Goal: Task Accomplishment & Management: Manage account settings

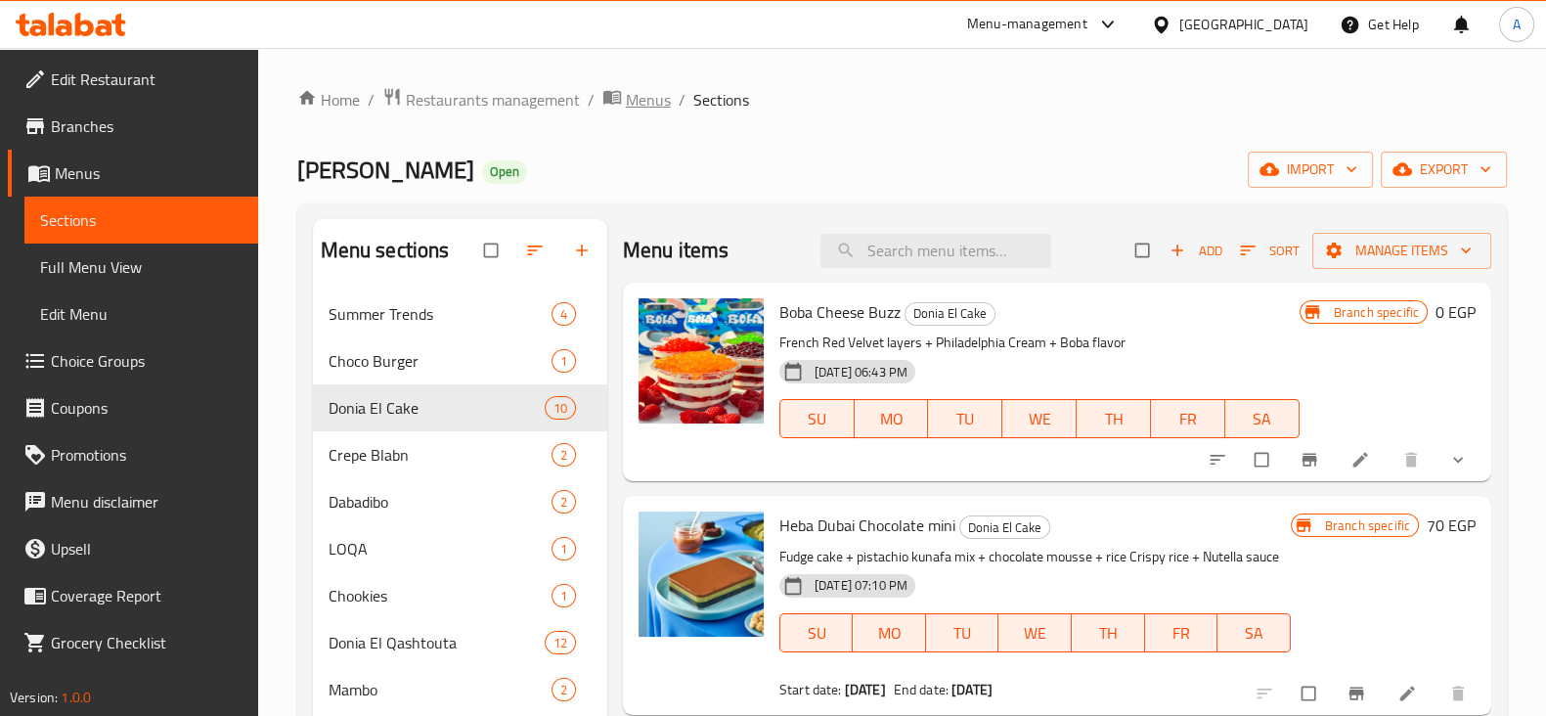
click at [617, 100] on icon "breadcrumb" at bounding box center [612, 98] width 18 height 14
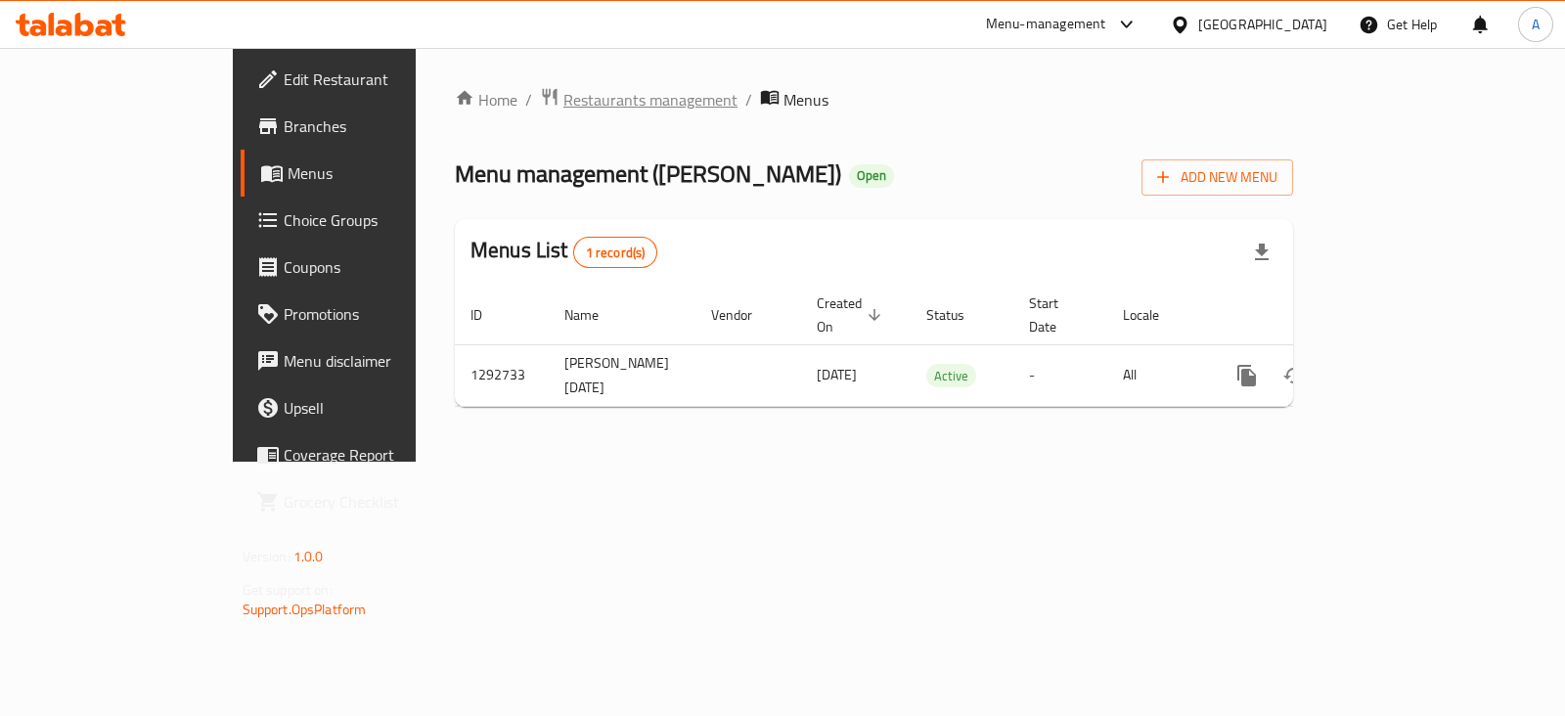
click at [563, 108] on span "Restaurants management" at bounding box center [650, 99] width 174 height 23
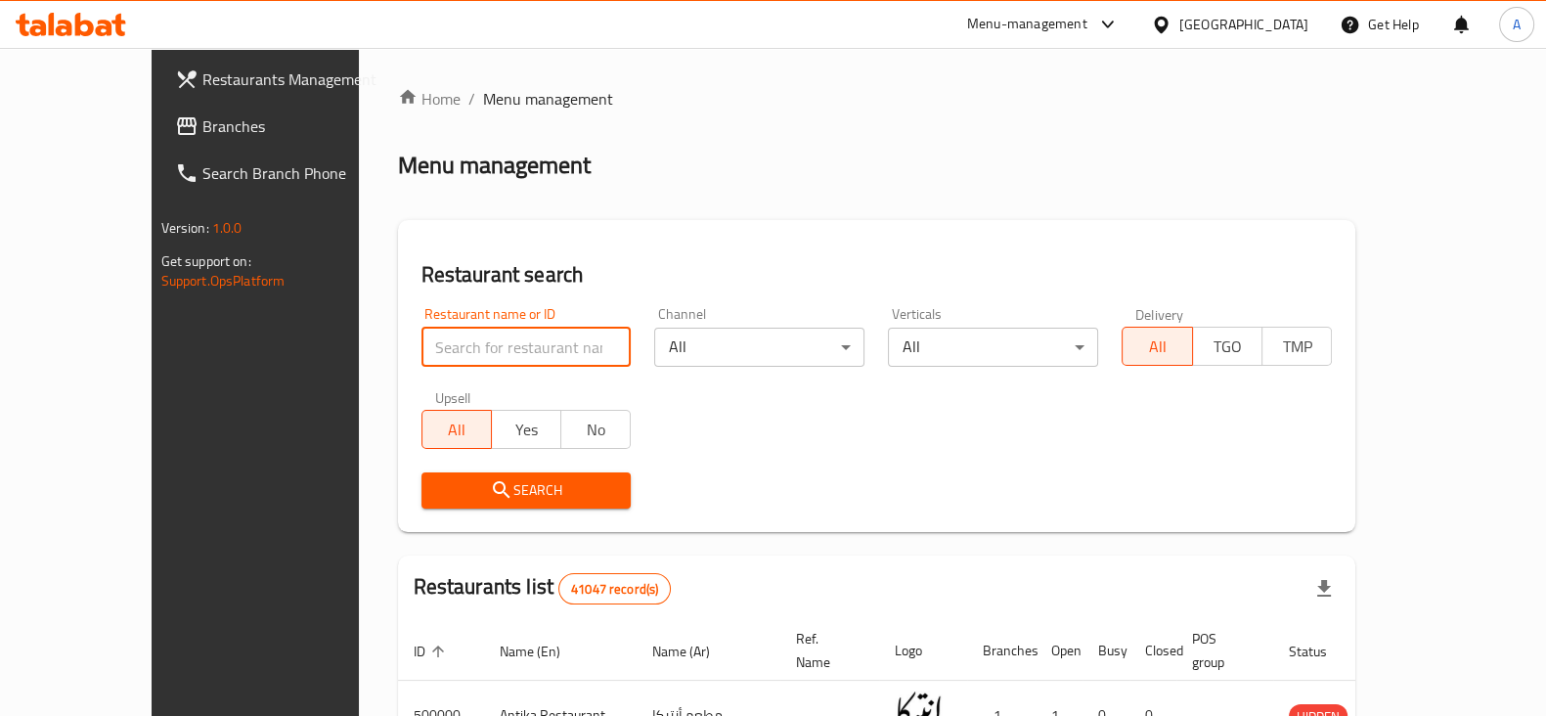
click at [509, 344] on input "search" at bounding box center [527, 347] width 210 height 39
type input "[PERSON_NAME]"
click button "Search" at bounding box center [527, 490] width 210 height 36
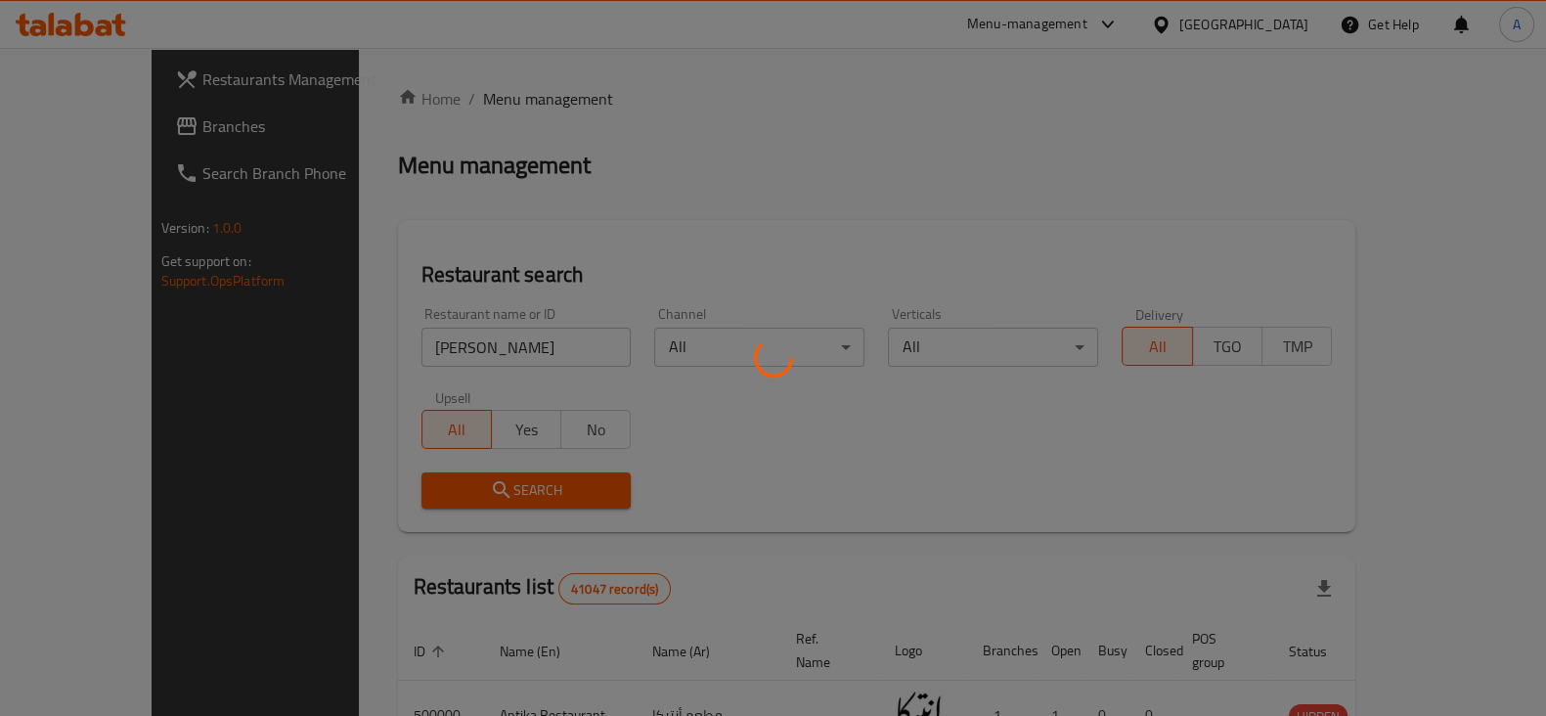
click at [751, 219] on div at bounding box center [773, 358] width 1546 height 716
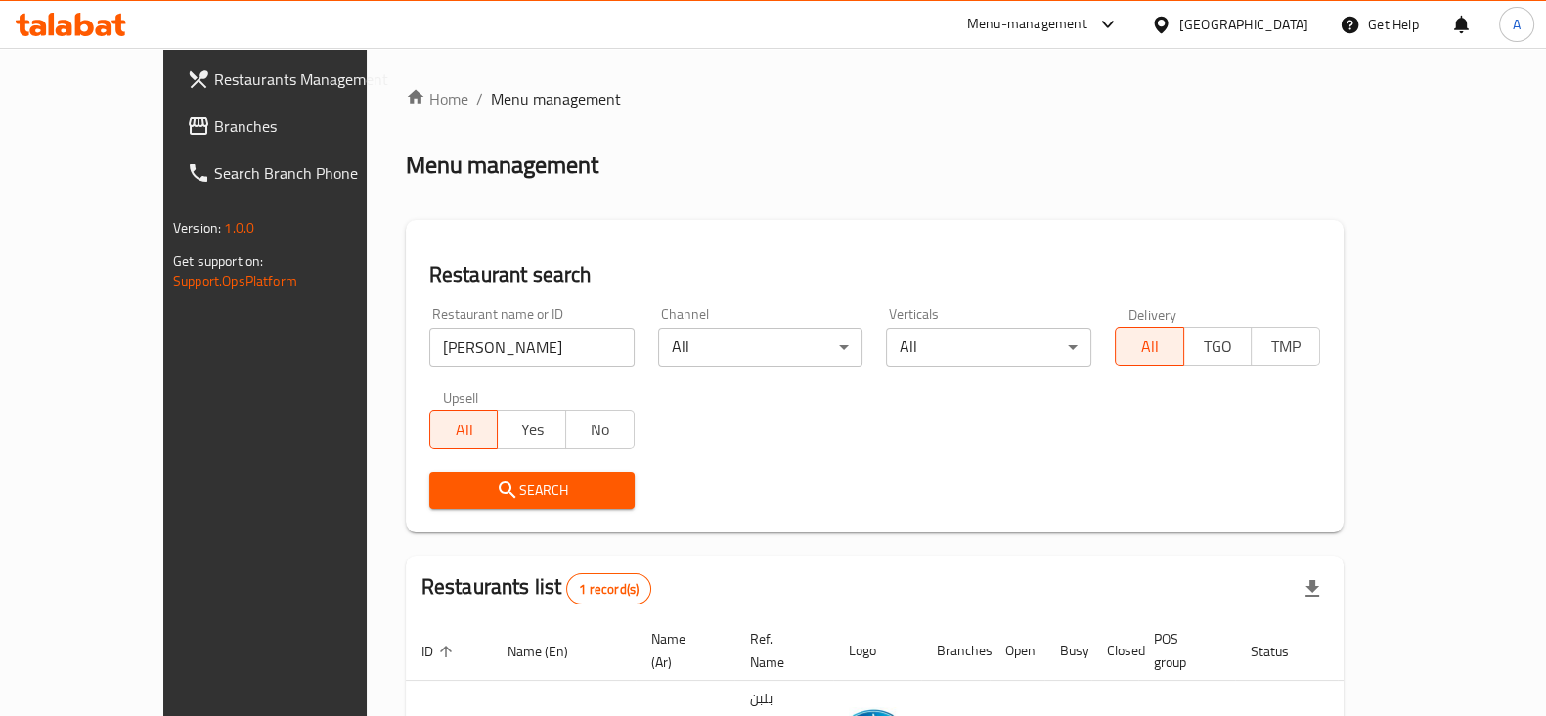
click at [672, 150] on div "Menu management" at bounding box center [875, 165] width 938 height 31
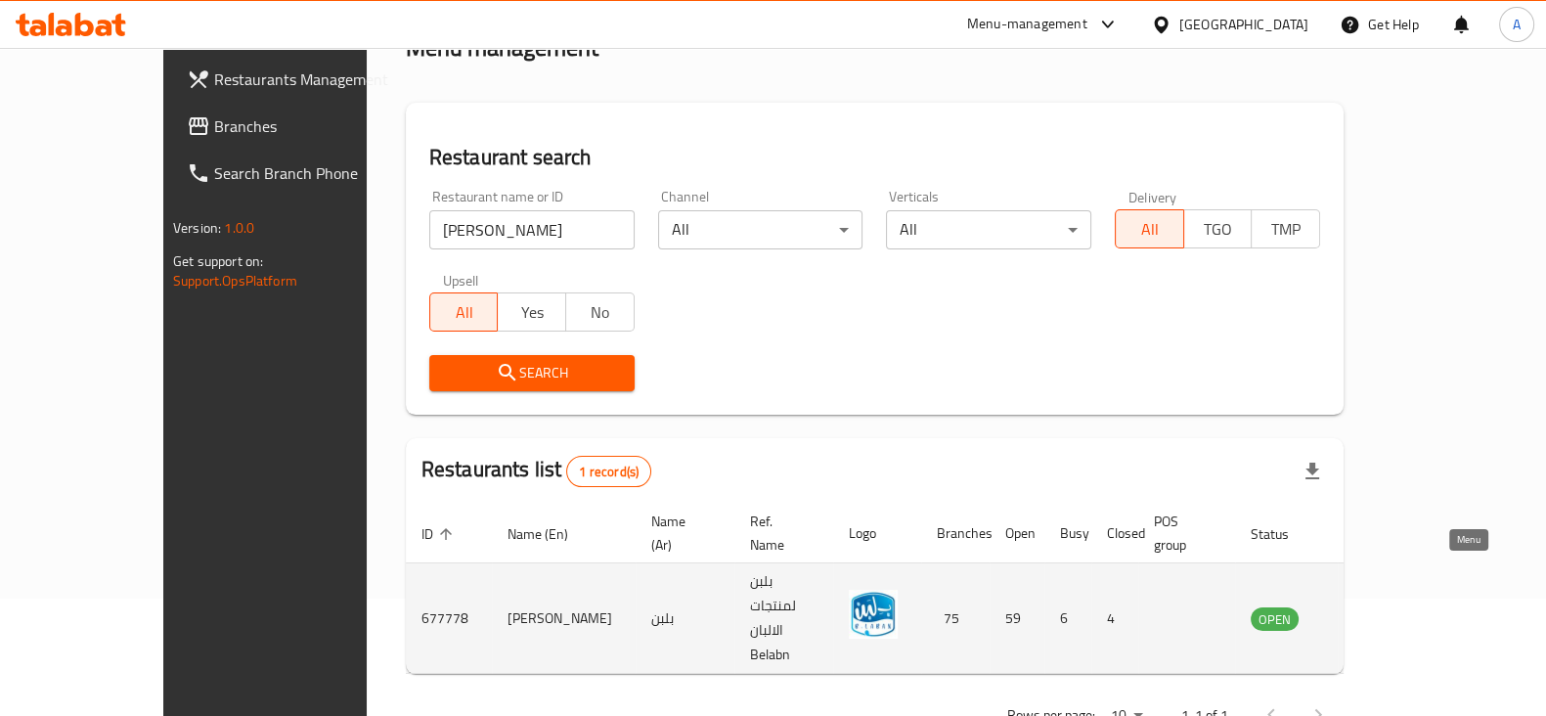
click at [1377, 606] on icon "enhanced table" at bounding box center [1365, 617] width 23 height 23
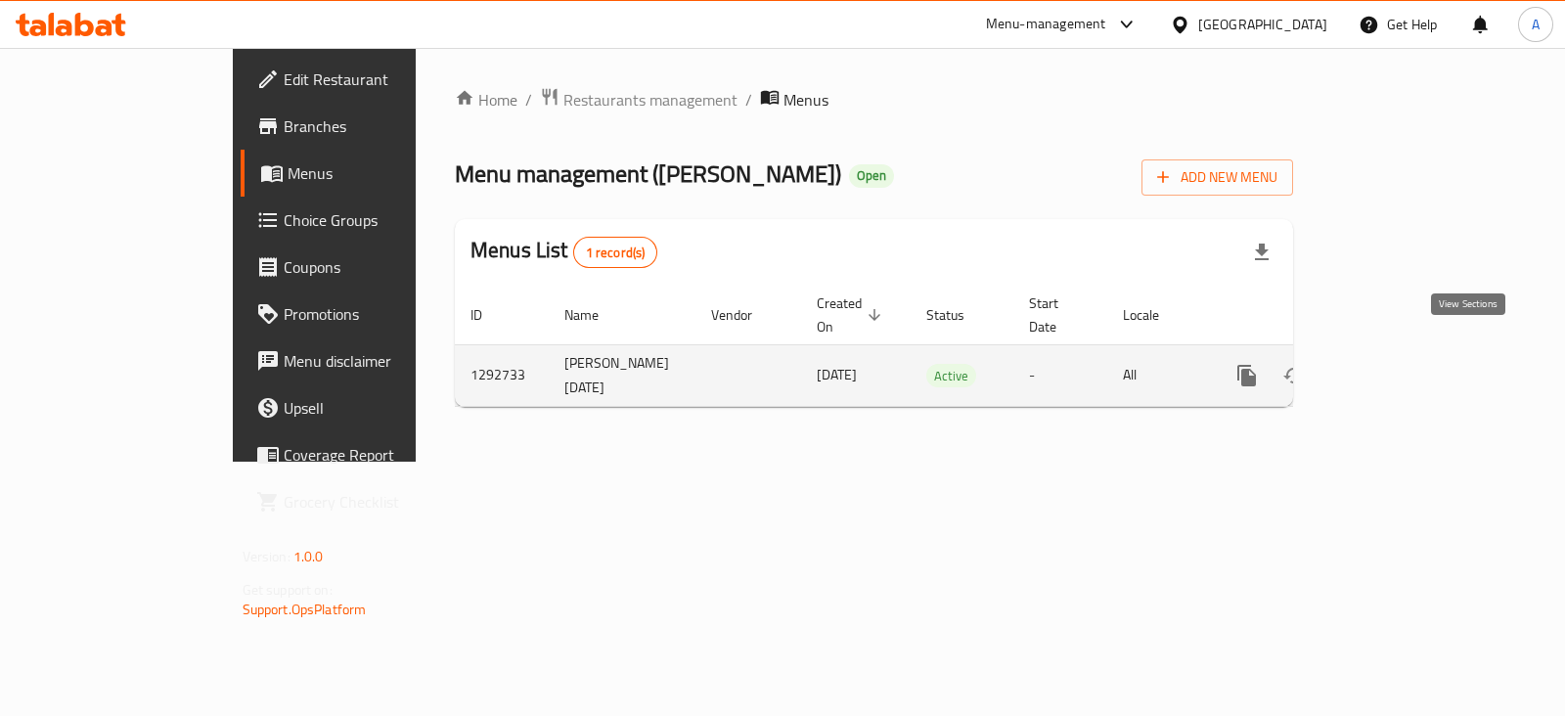
click at [1400, 364] on icon "enhanced table" at bounding box center [1387, 375] width 23 height 23
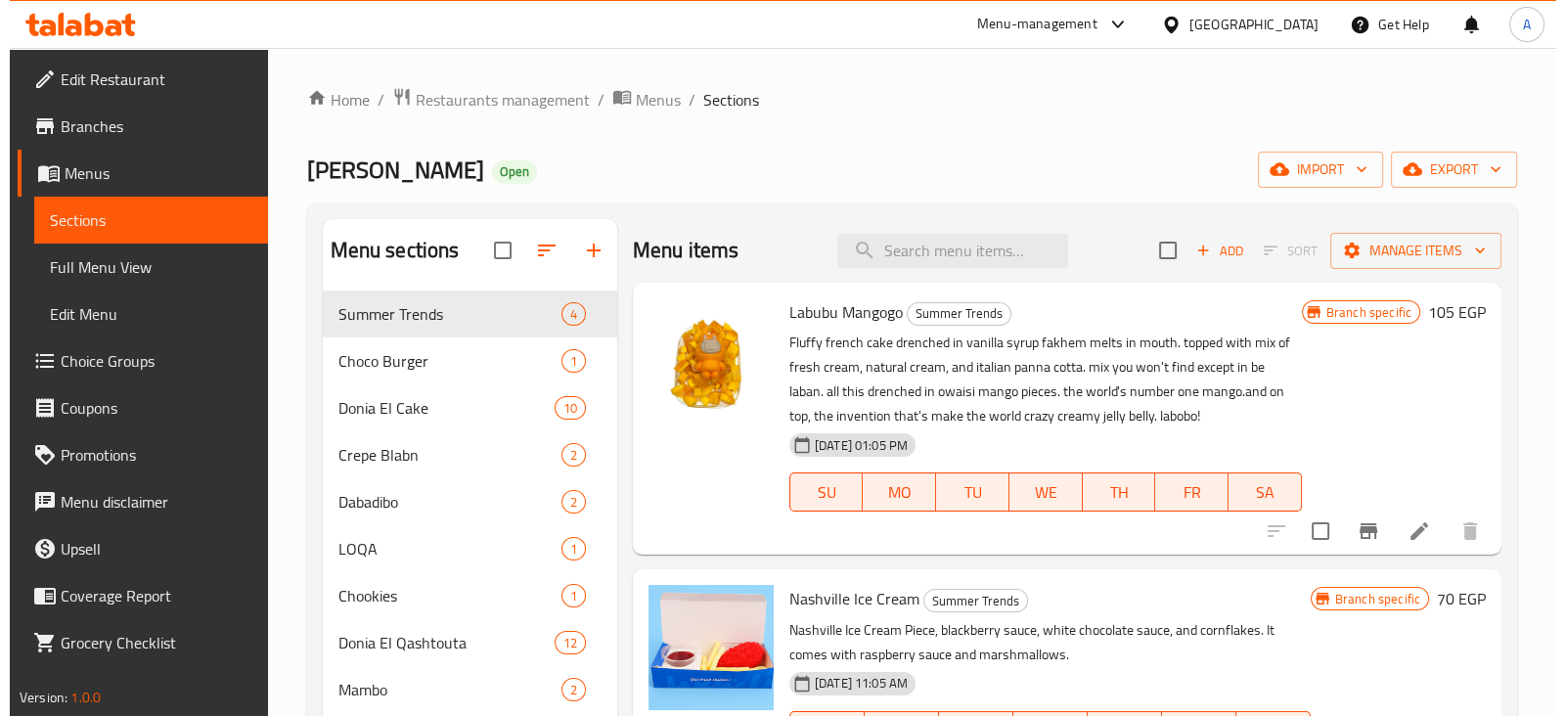
scroll to position [217, 0]
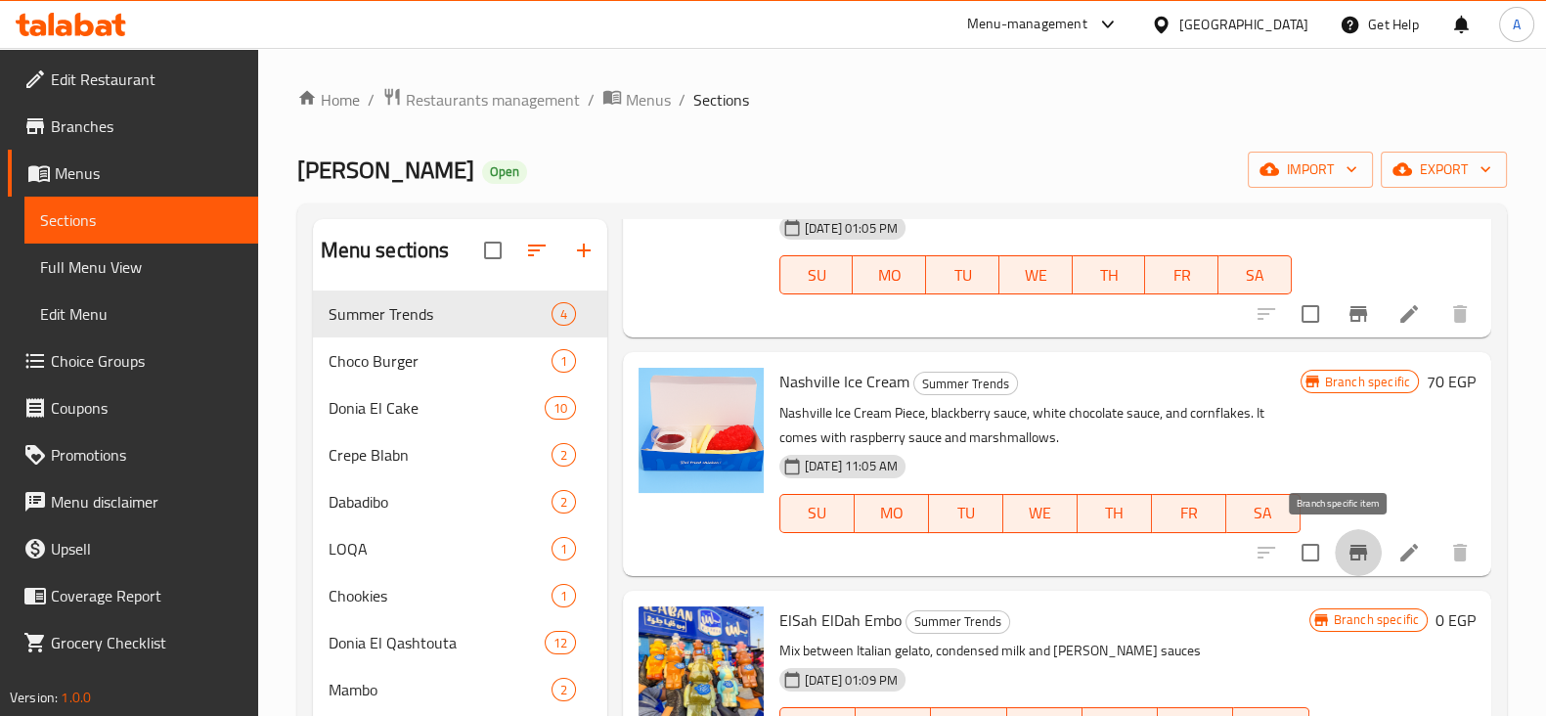
click at [1347, 556] on icon "Branch-specific-item" at bounding box center [1358, 552] width 23 height 23
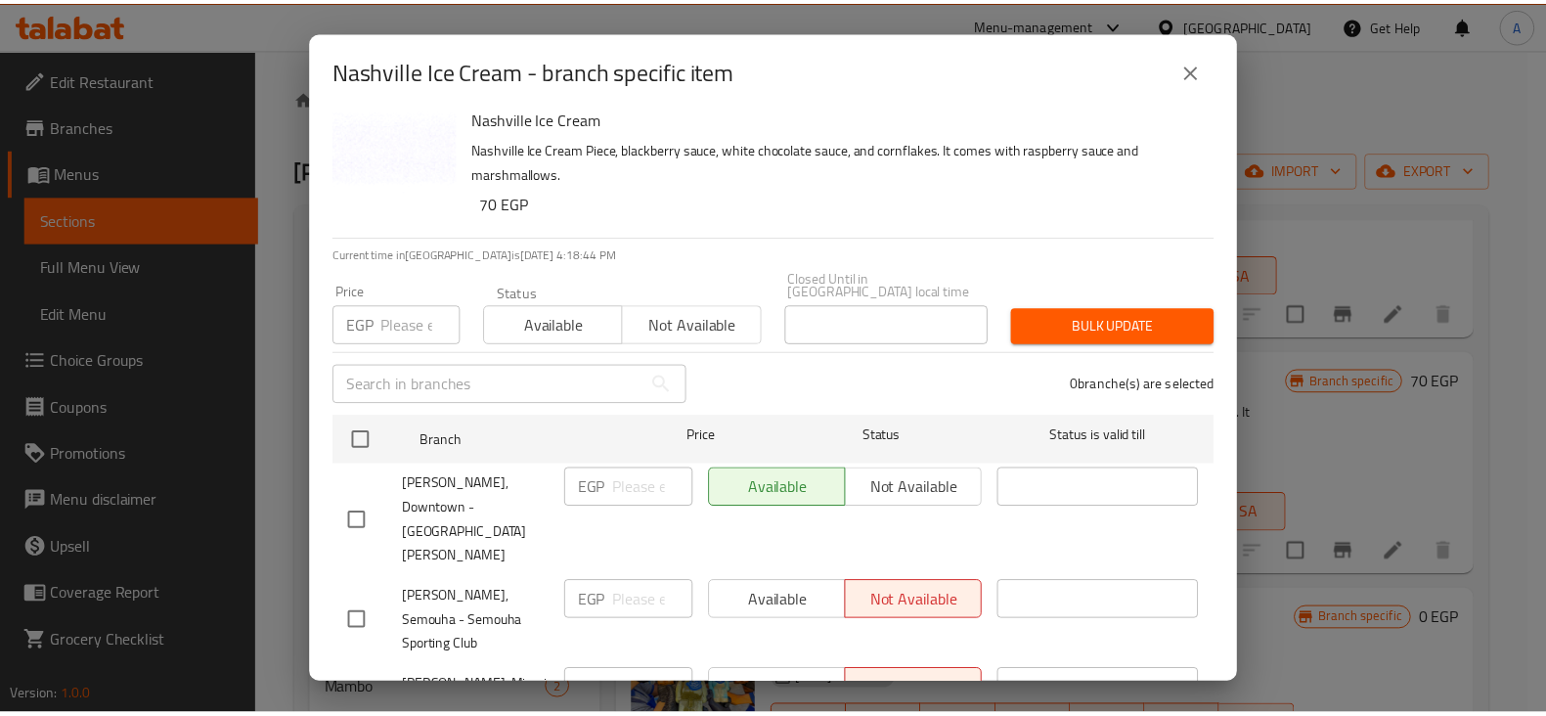
scroll to position [0, 0]
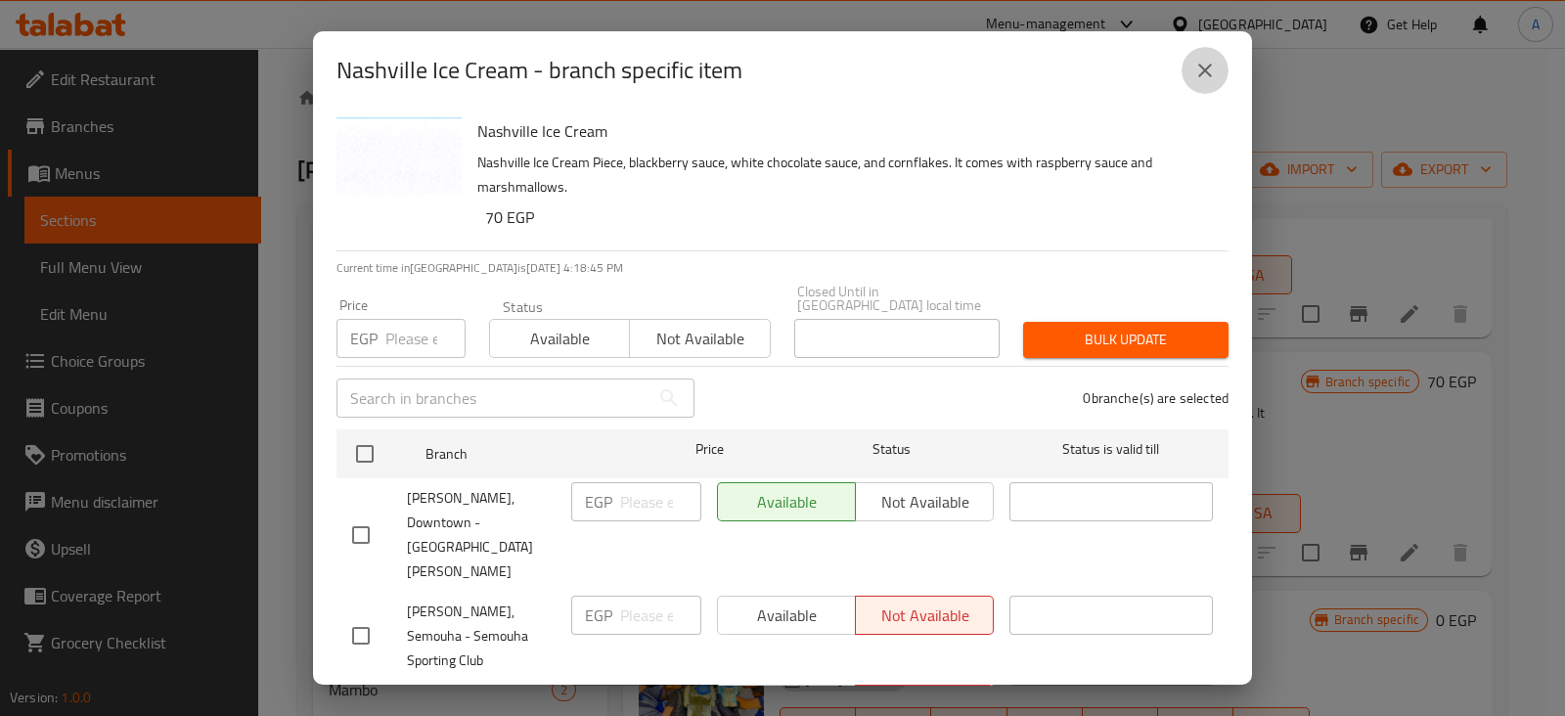
click at [1200, 69] on icon "close" at bounding box center [1204, 70] width 23 height 23
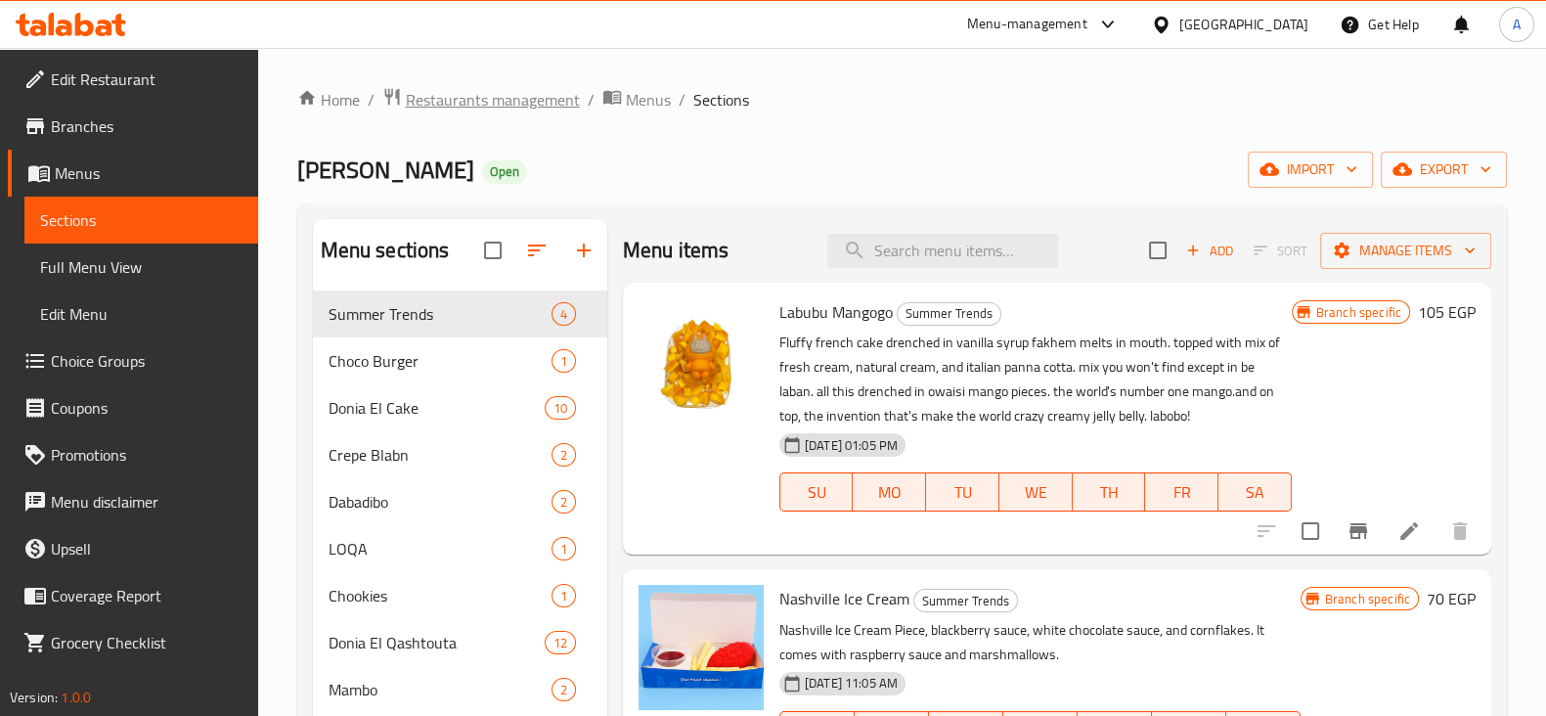
click at [457, 92] on span "Restaurants management" at bounding box center [493, 99] width 174 height 23
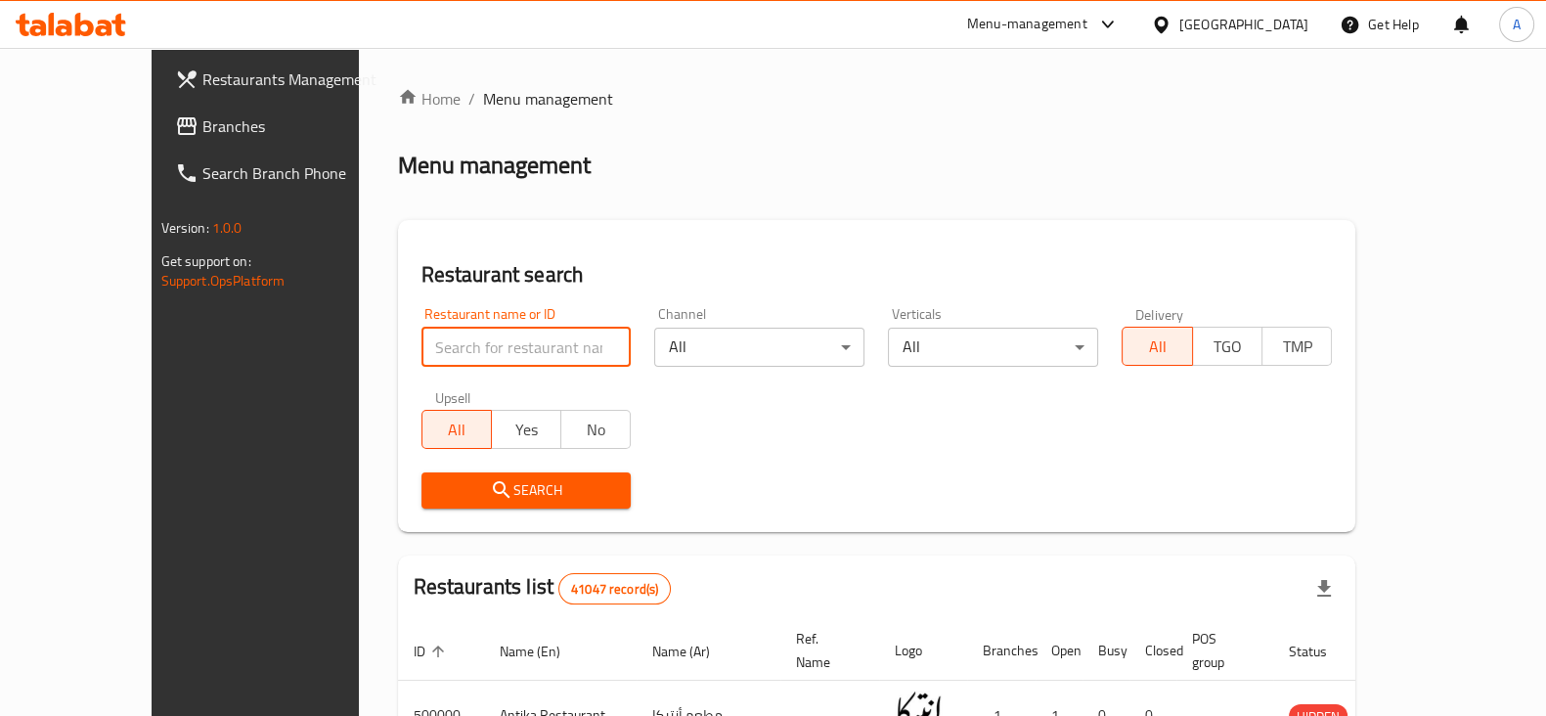
click at [527, 351] on input "search" at bounding box center [527, 347] width 210 height 39
type input "wahmy burger"
click button "Search" at bounding box center [527, 490] width 210 height 36
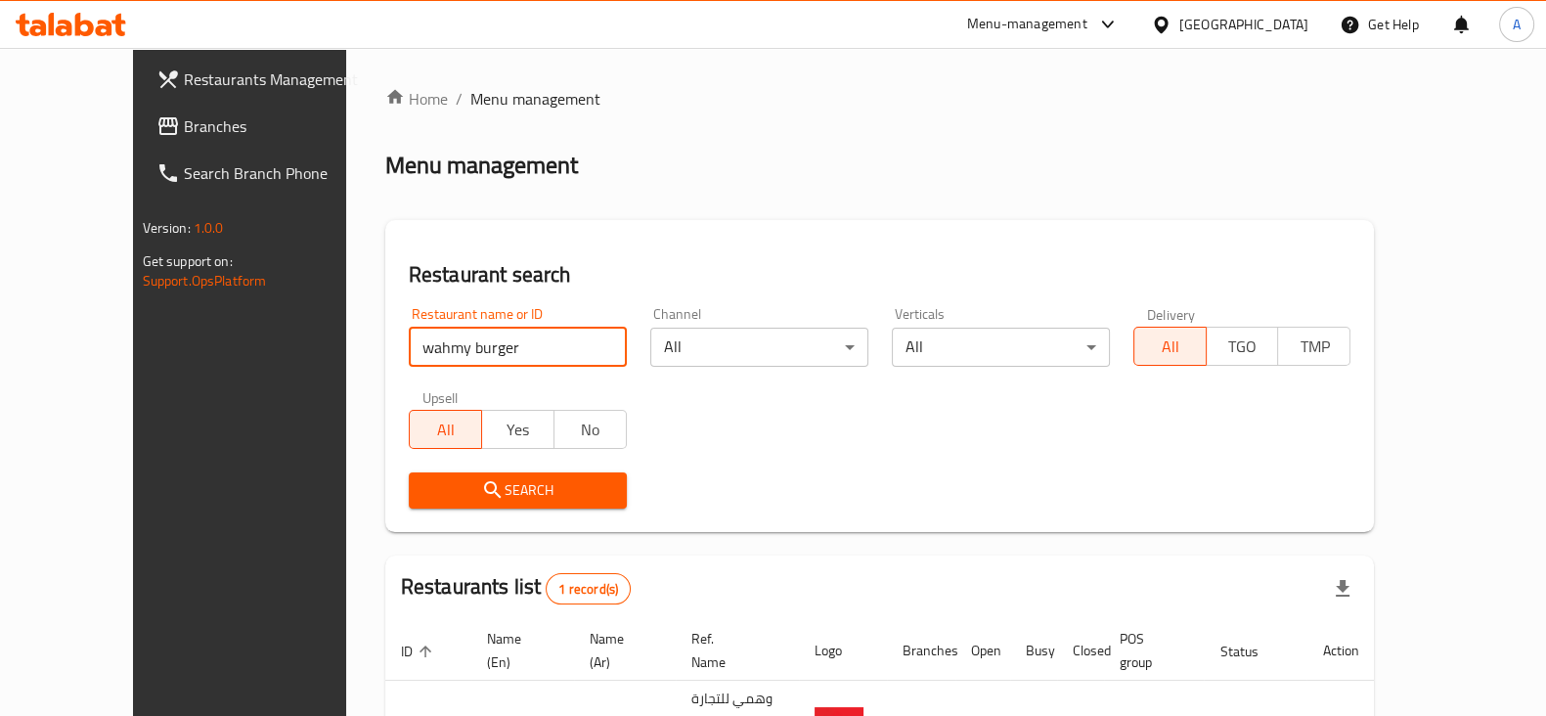
scroll to position [117, 0]
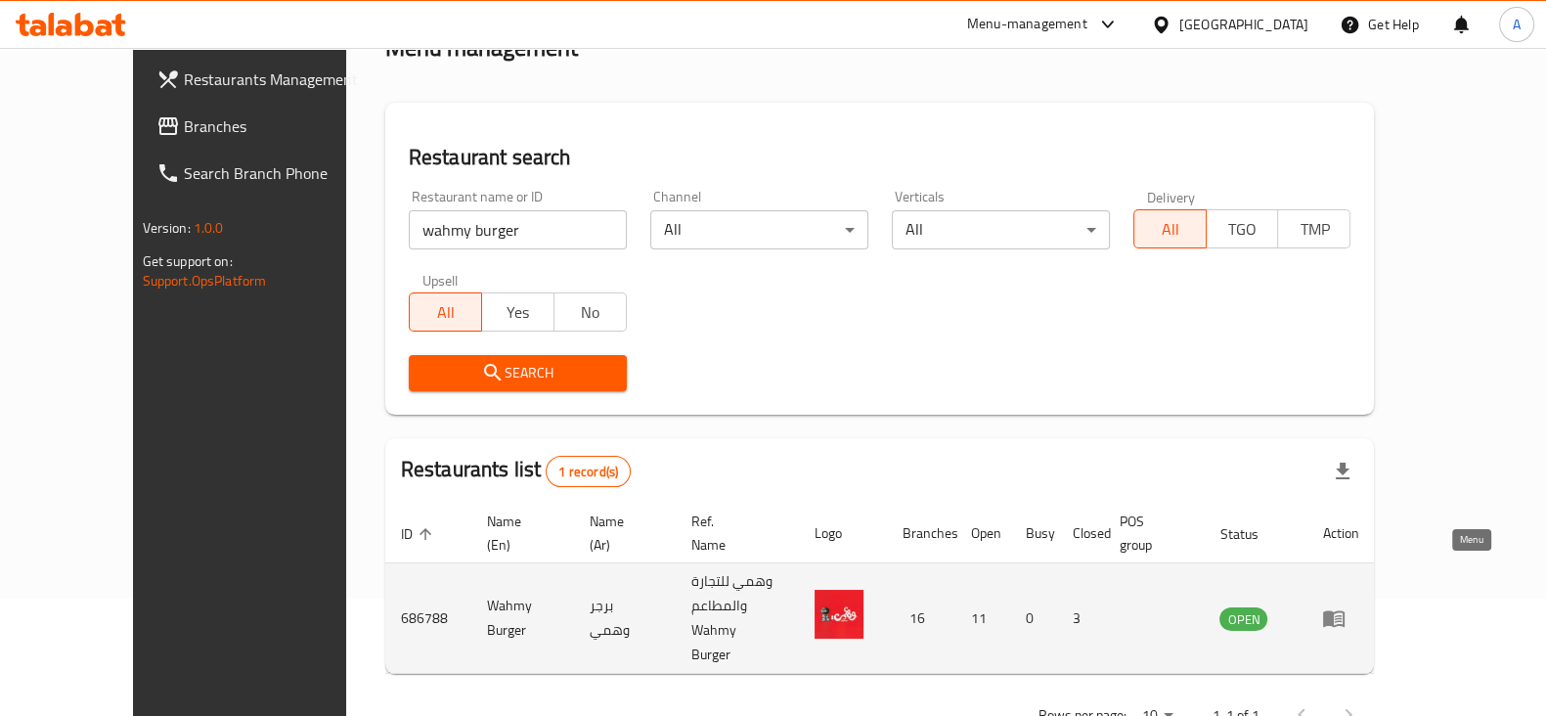
click at [1346, 606] on icon "enhanced table" at bounding box center [1333, 617] width 23 height 23
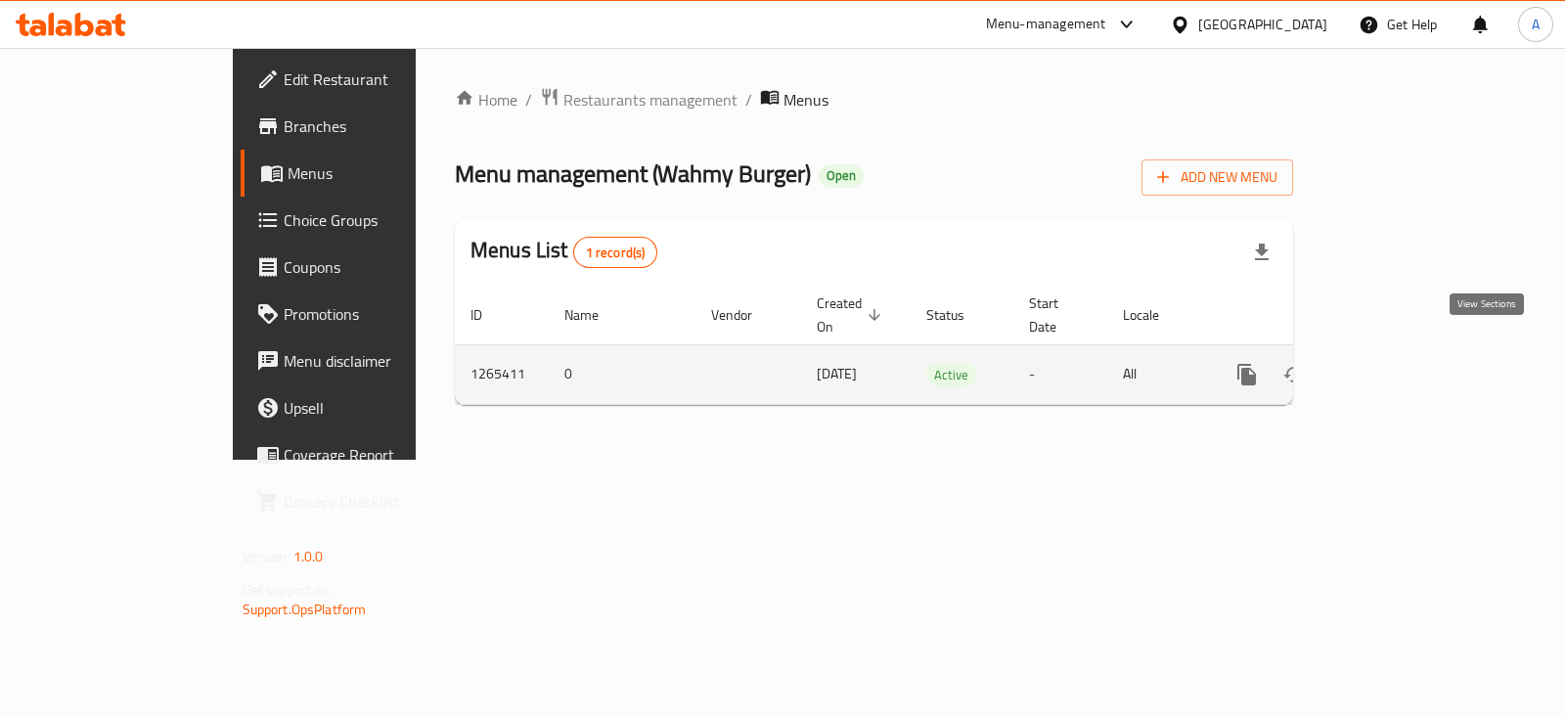
click at [1400, 363] on icon "enhanced table" at bounding box center [1387, 374] width 23 height 23
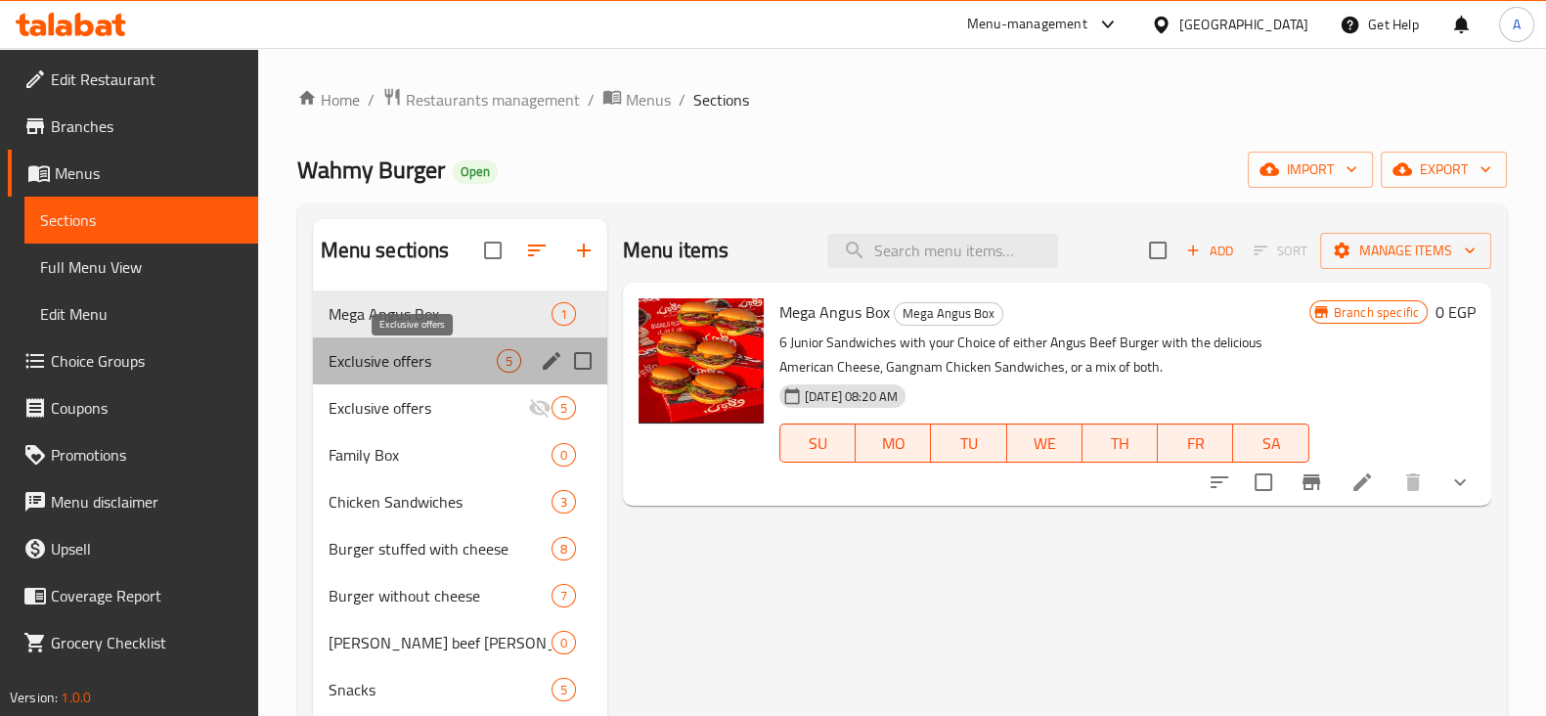
click at [413, 366] on span "Exclusive offers" at bounding box center [413, 360] width 168 height 23
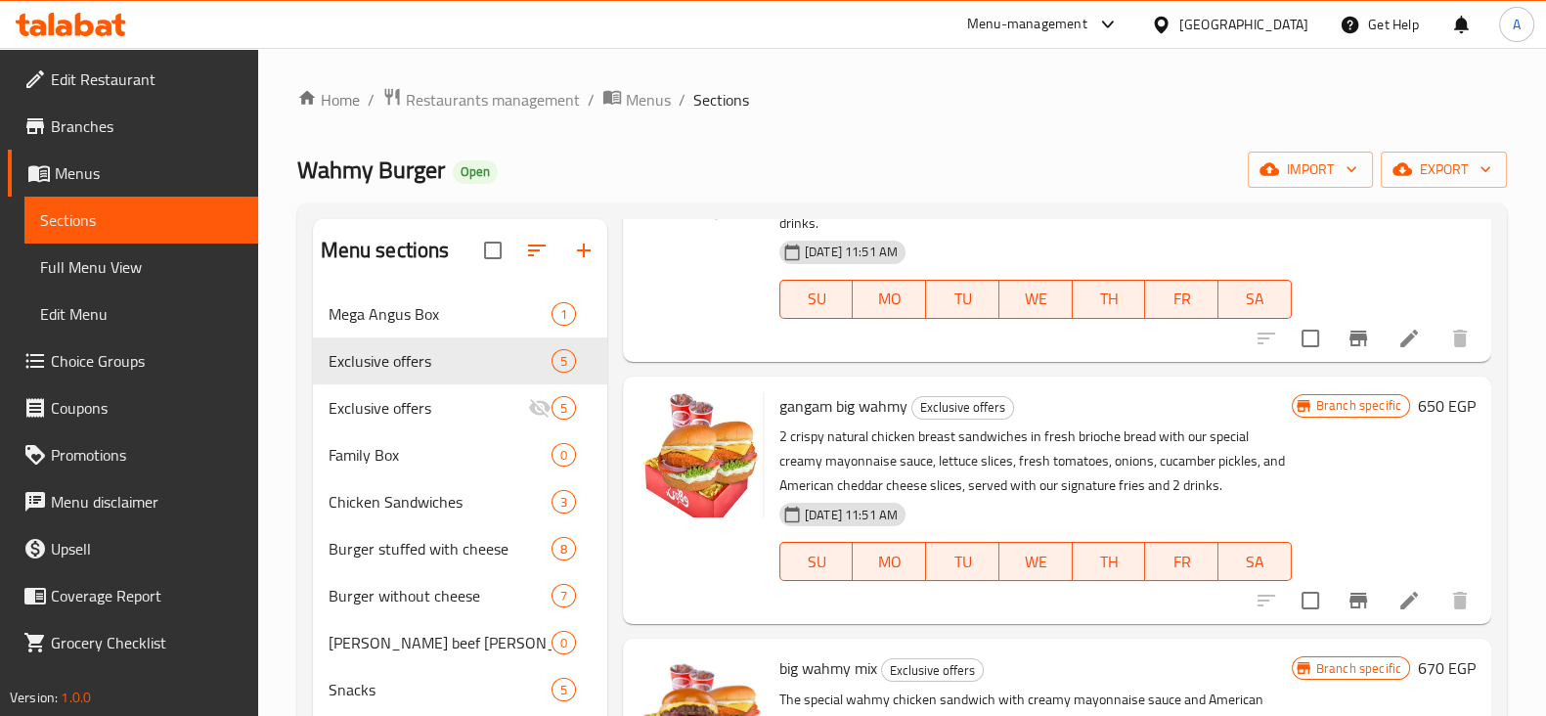
scroll to position [646, 0]
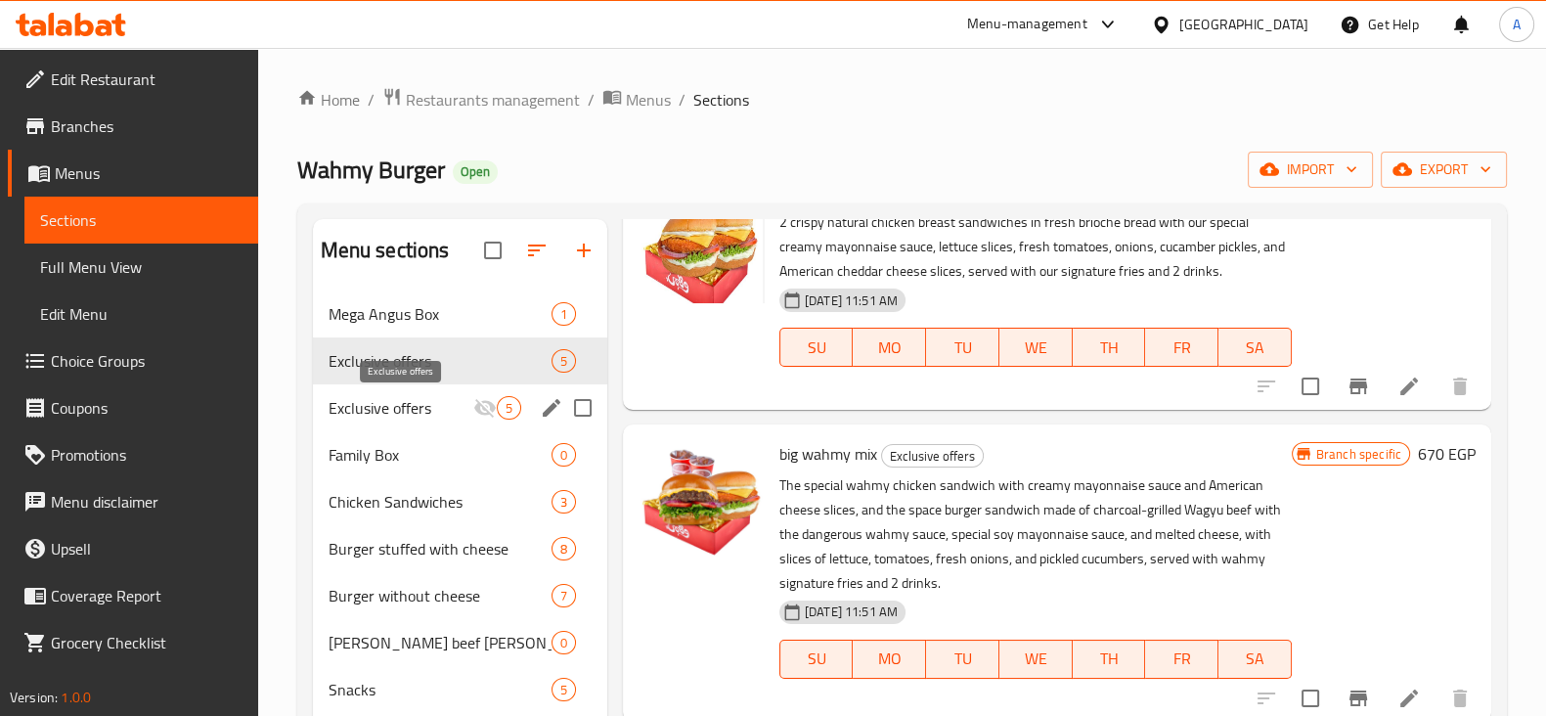
click at [355, 414] on span "Exclusive offers" at bounding box center [401, 407] width 145 height 23
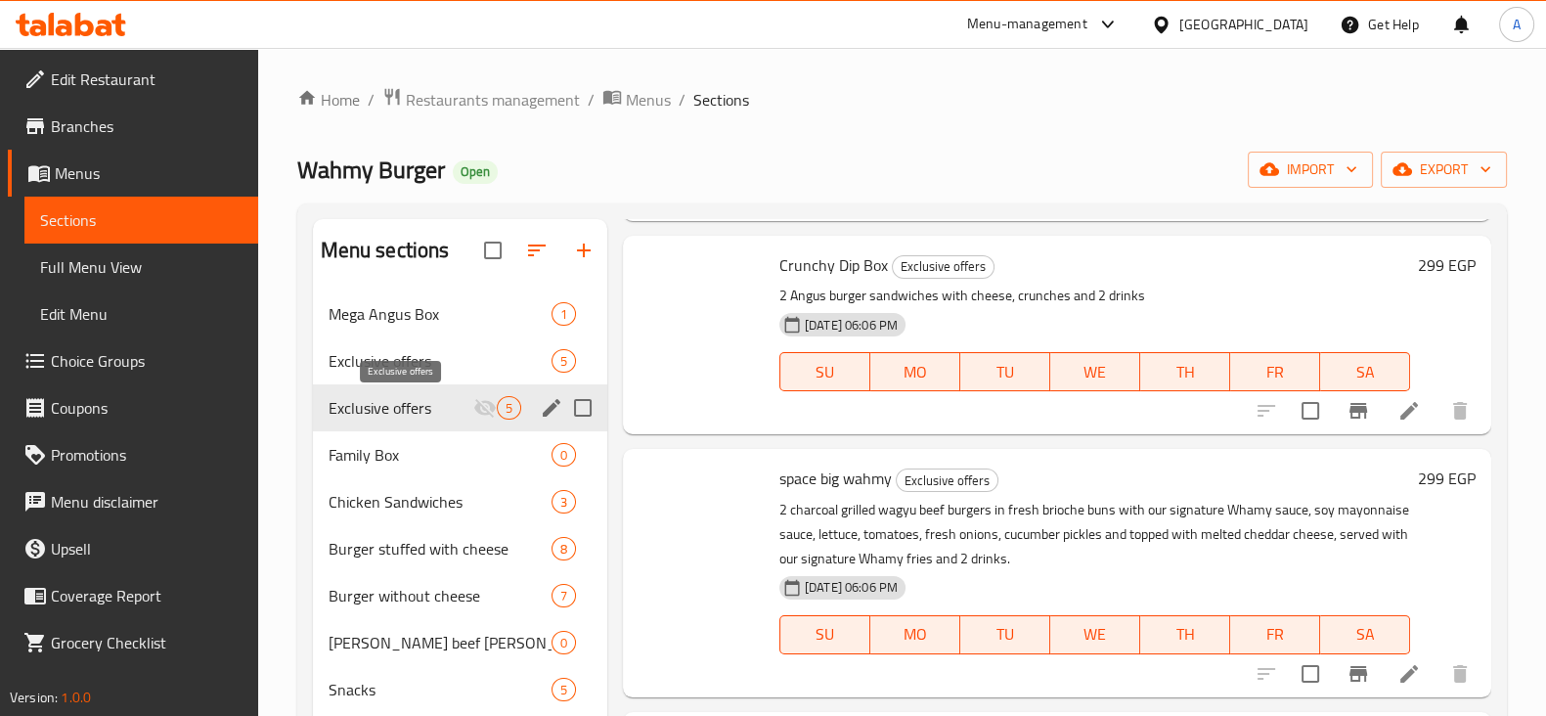
scroll to position [597, 0]
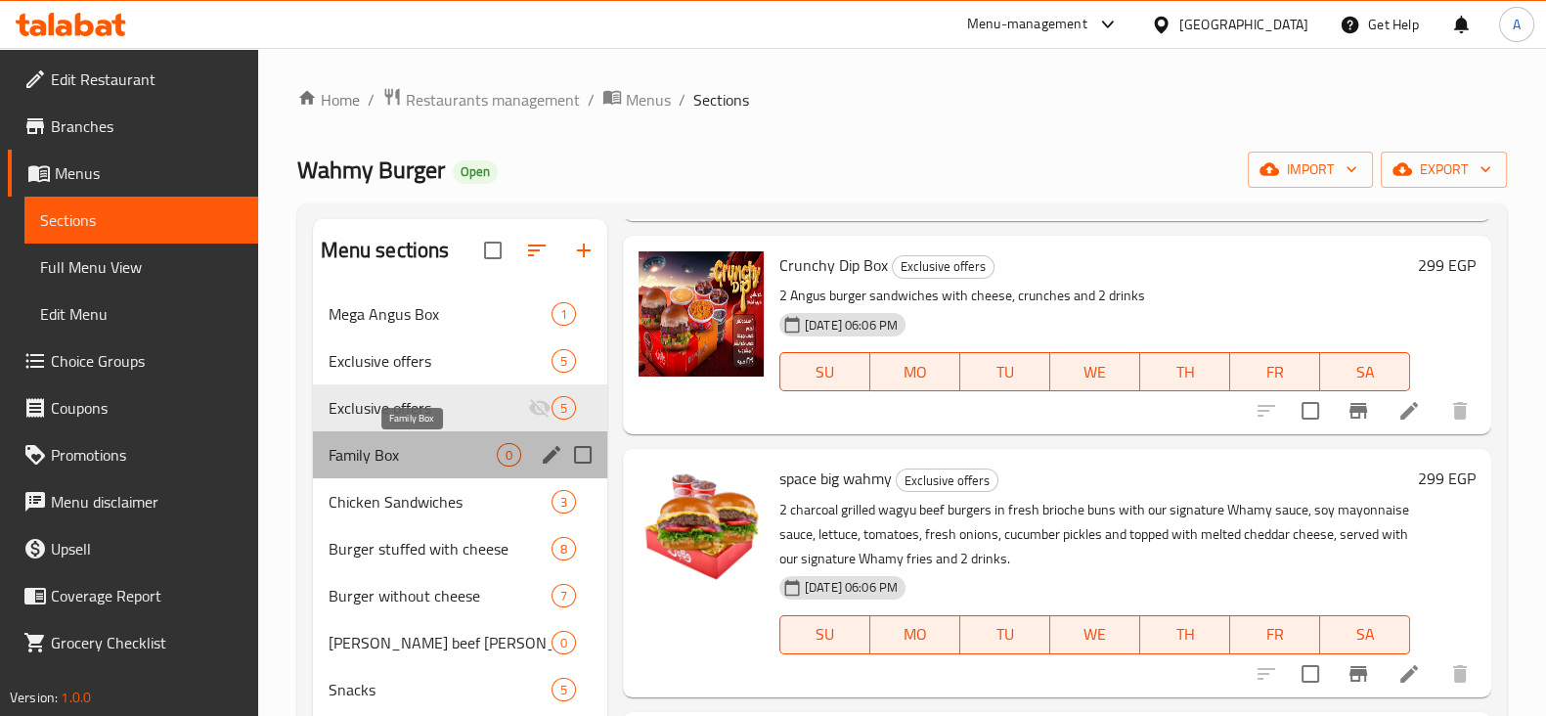
click at [392, 454] on span "Family Box" at bounding box center [413, 454] width 168 height 23
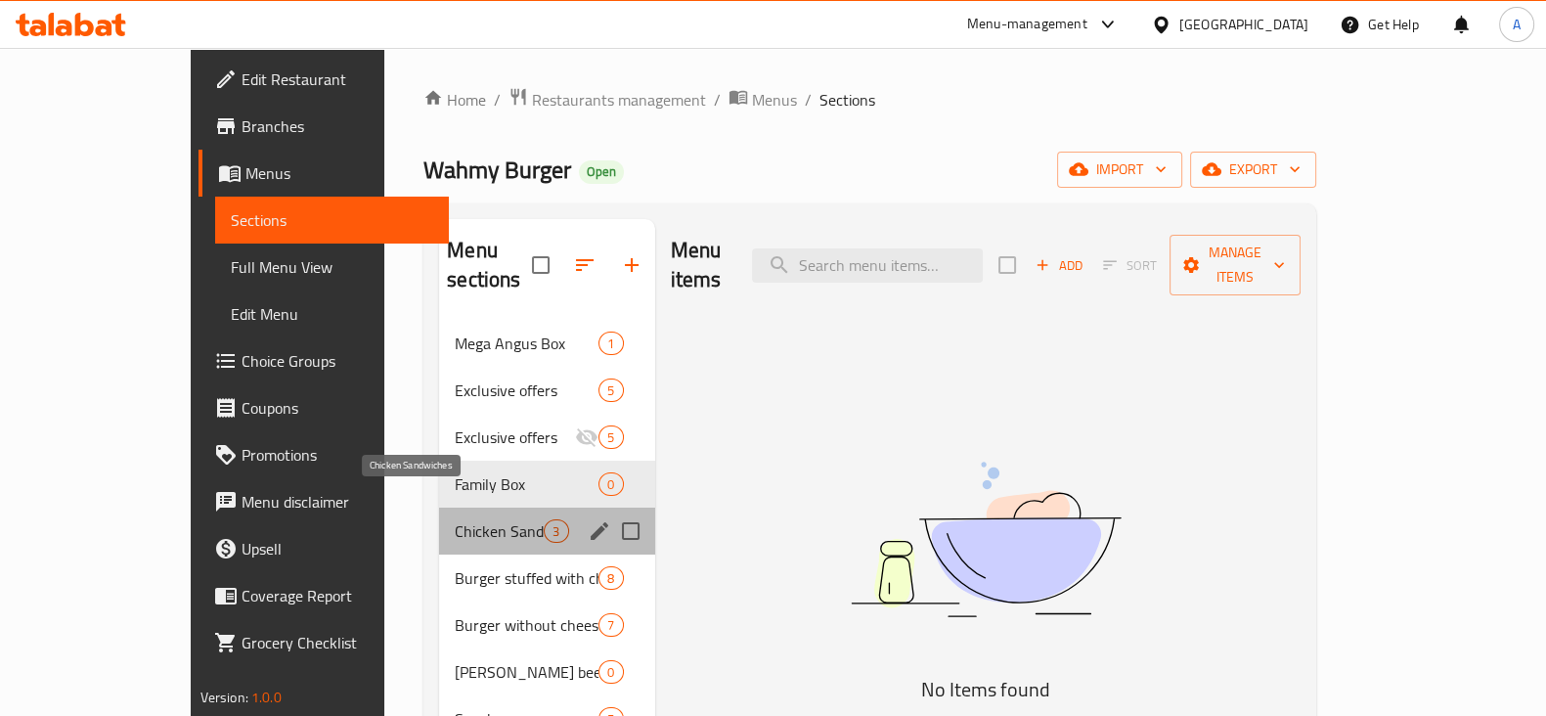
click at [455, 519] on span "Chicken Sandwiches" at bounding box center [499, 530] width 89 height 23
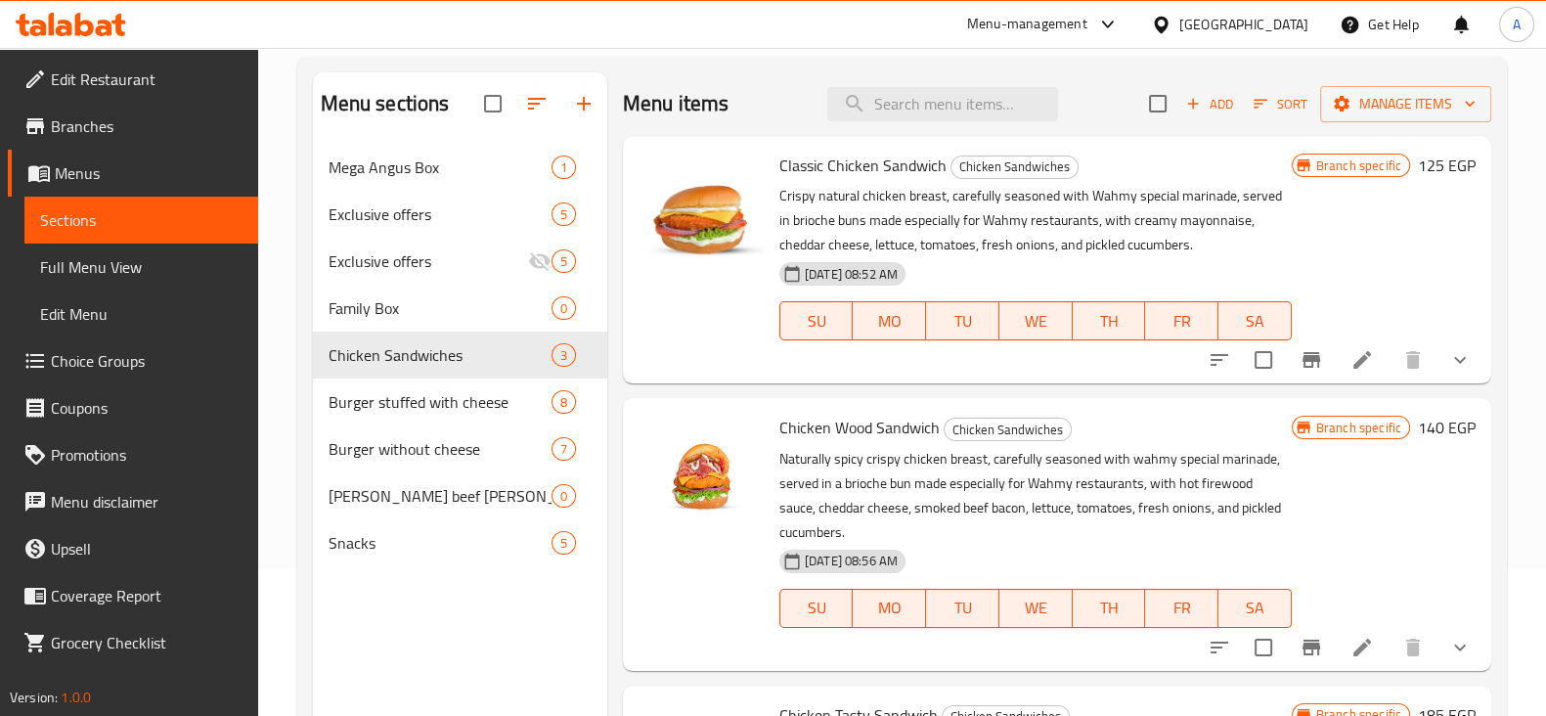
scroll to position [132, 0]
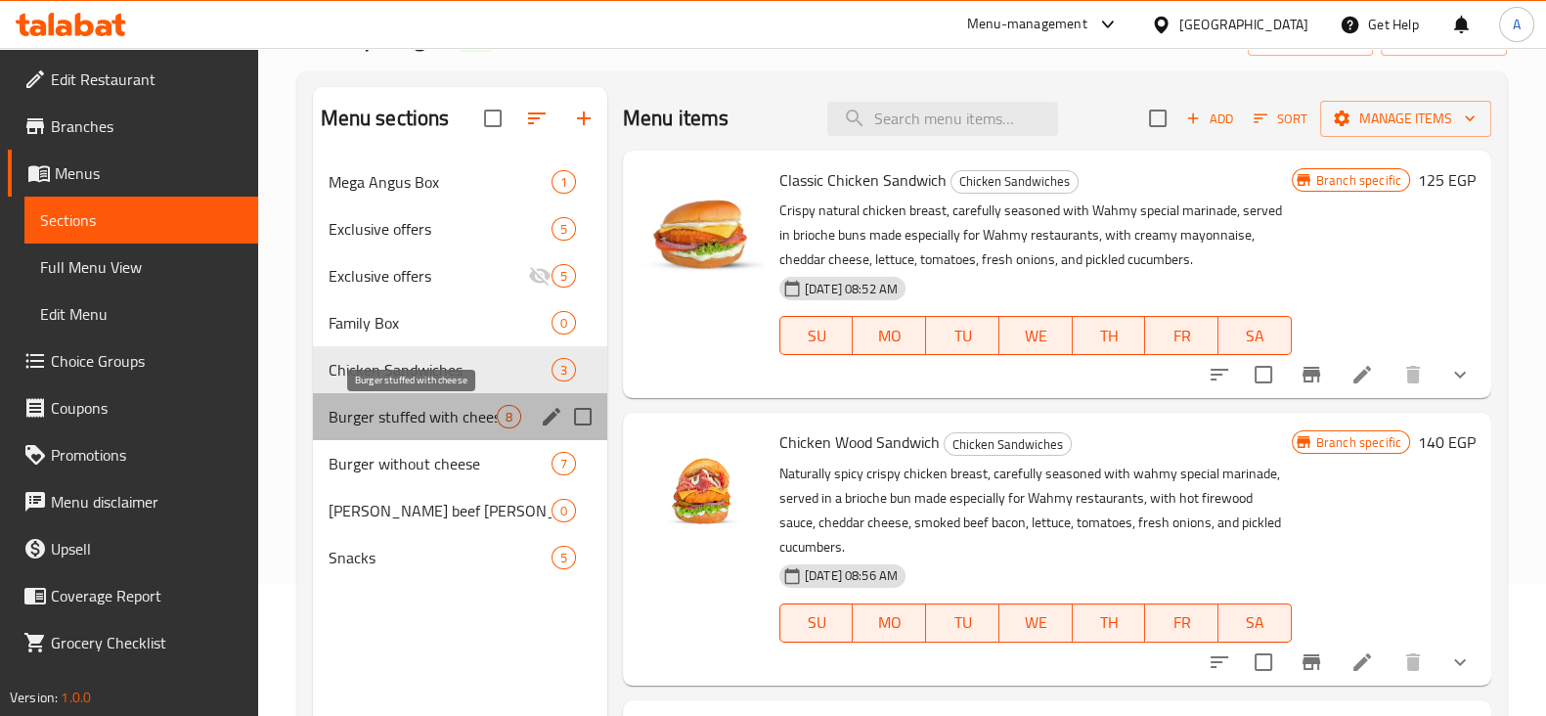
click at [410, 407] on span "Burger stuffed with cheese" at bounding box center [413, 416] width 168 height 23
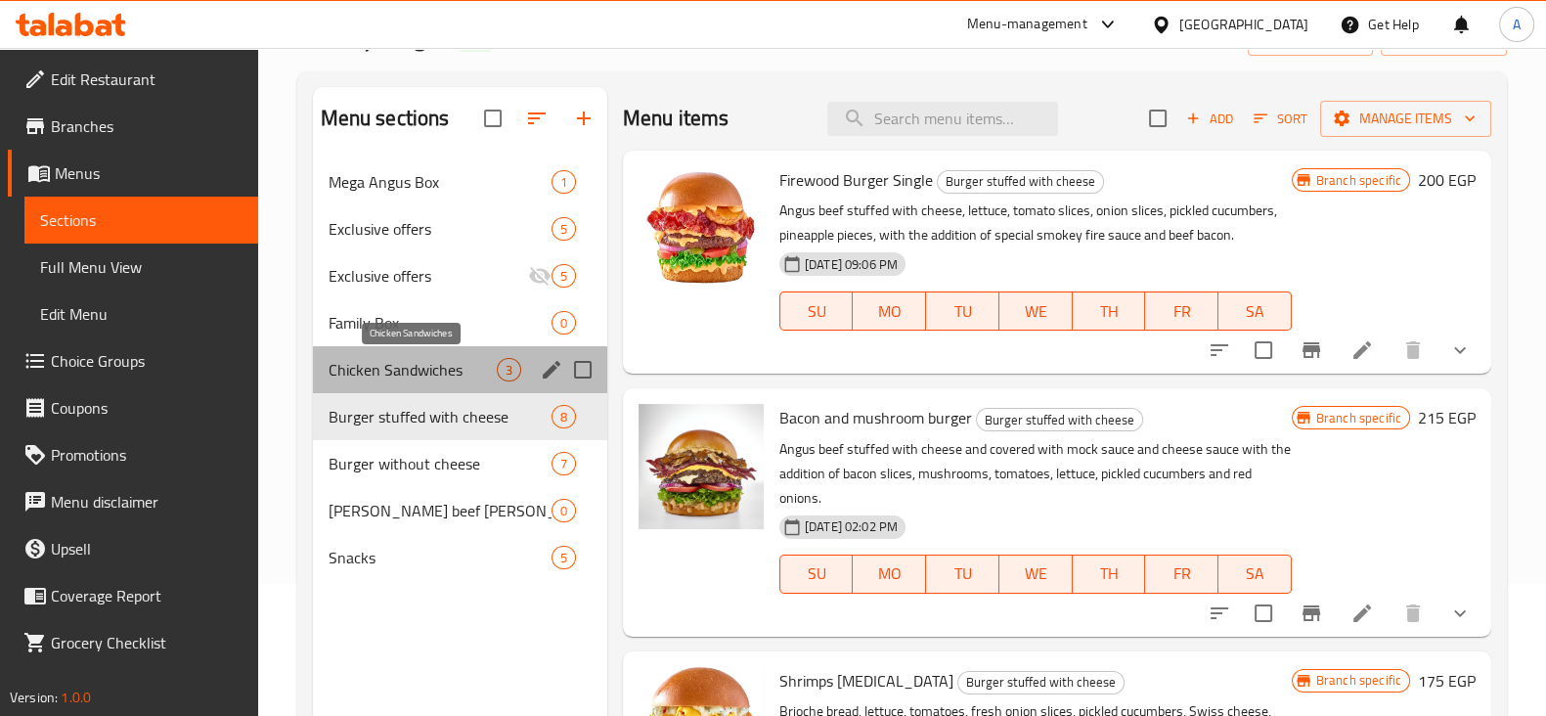
click at [444, 367] on span "Chicken Sandwiches" at bounding box center [413, 369] width 168 height 23
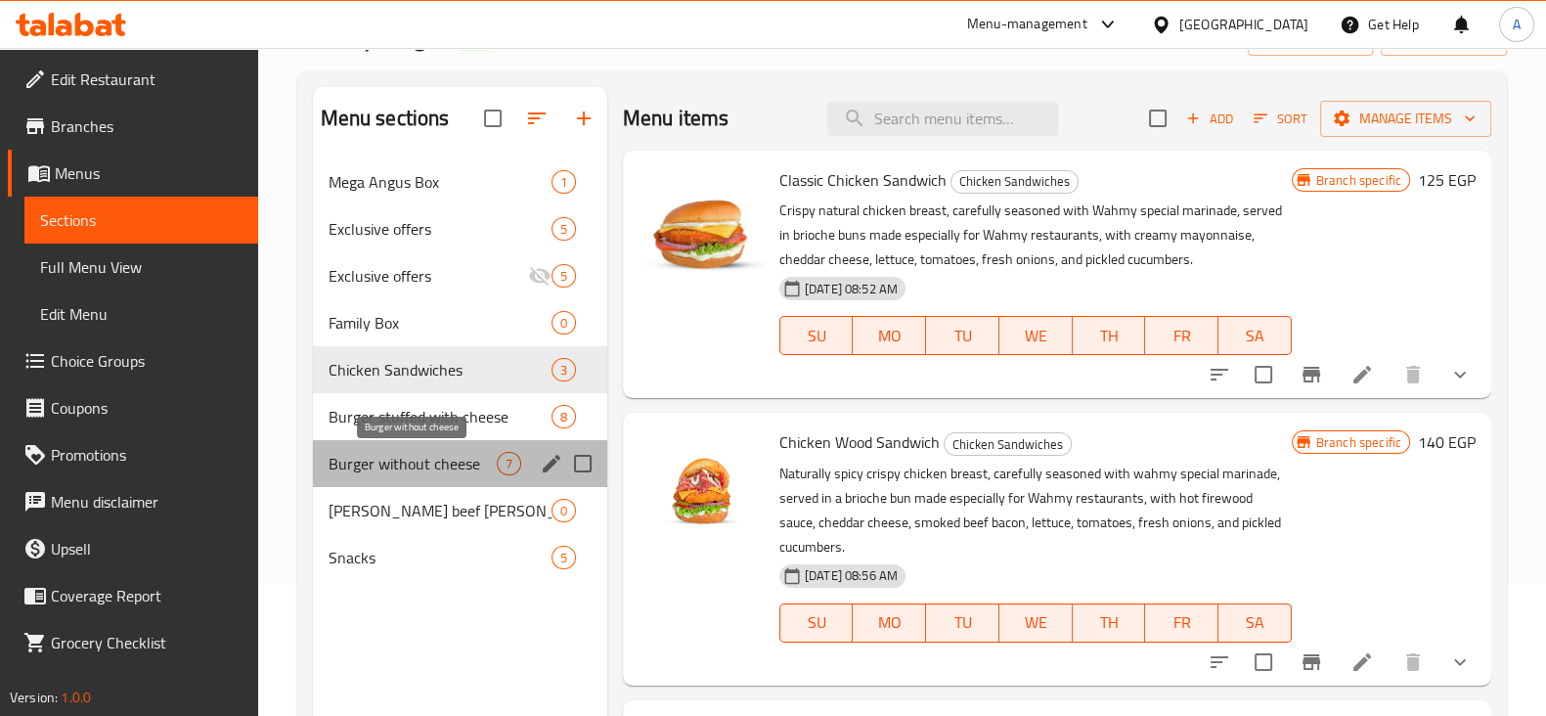
click at [418, 467] on span "Burger without cheese" at bounding box center [413, 463] width 168 height 23
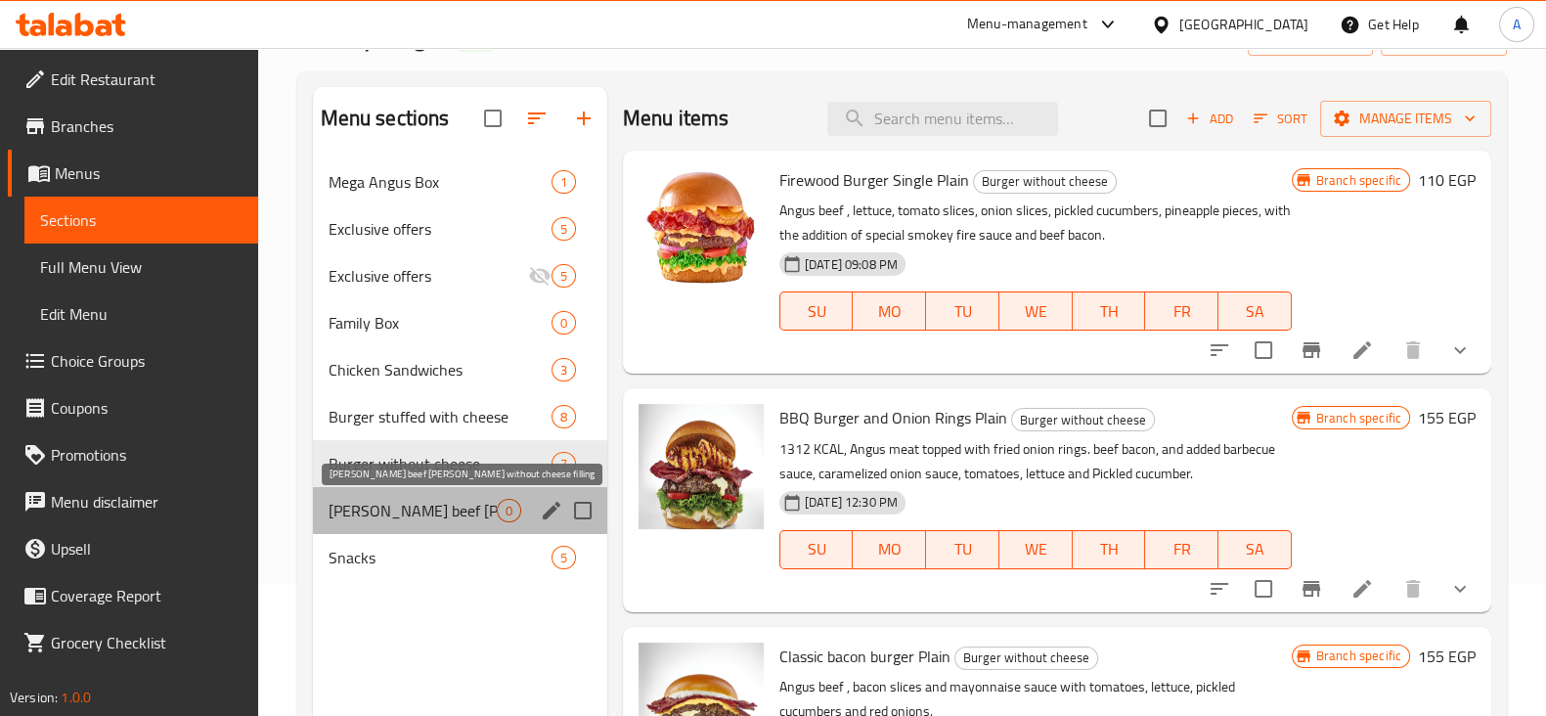
click at [383, 506] on span "[PERSON_NAME] beef [PERSON_NAME] without cheese filling" at bounding box center [413, 510] width 168 height 23
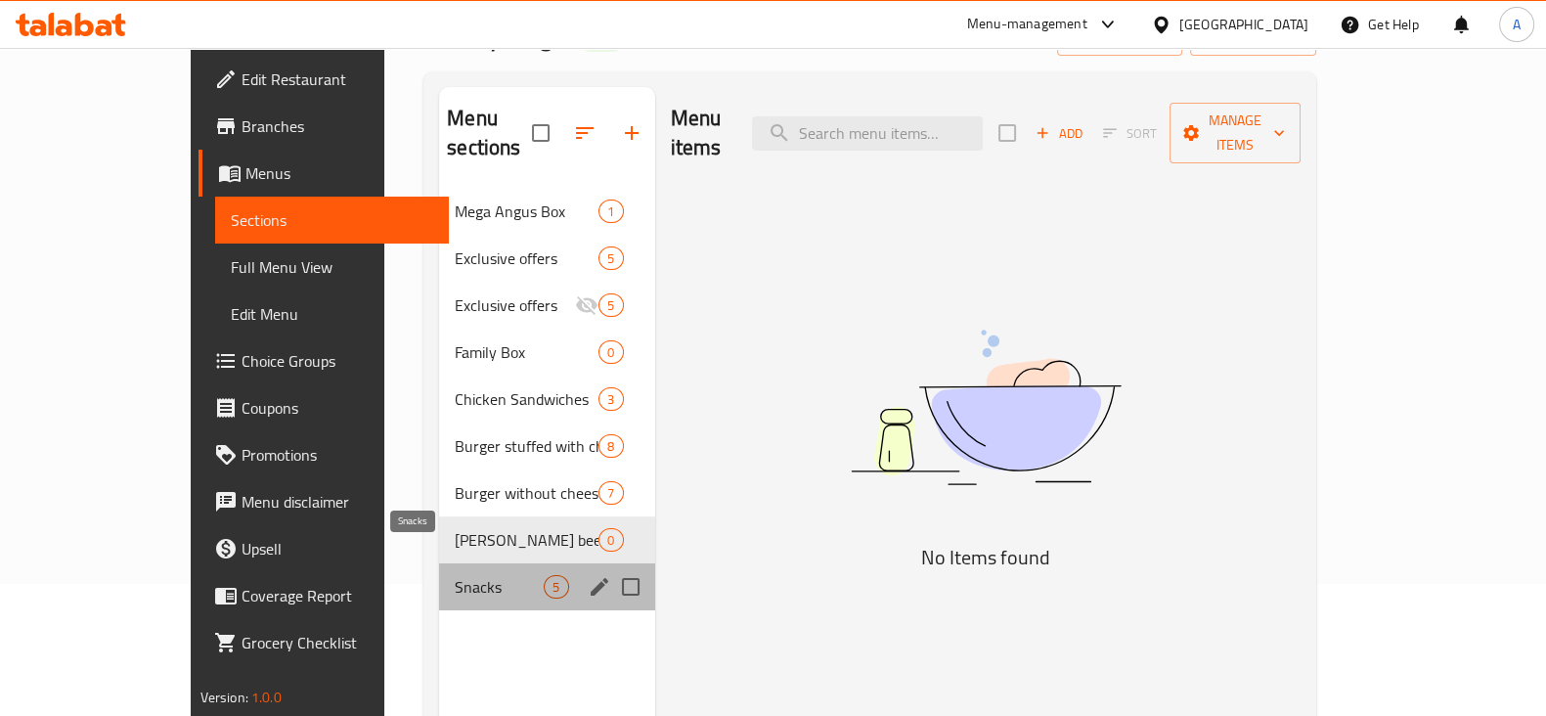
click at [455, 575] on span "Snacks" at bounding box center [499, 586] width 89 height 23
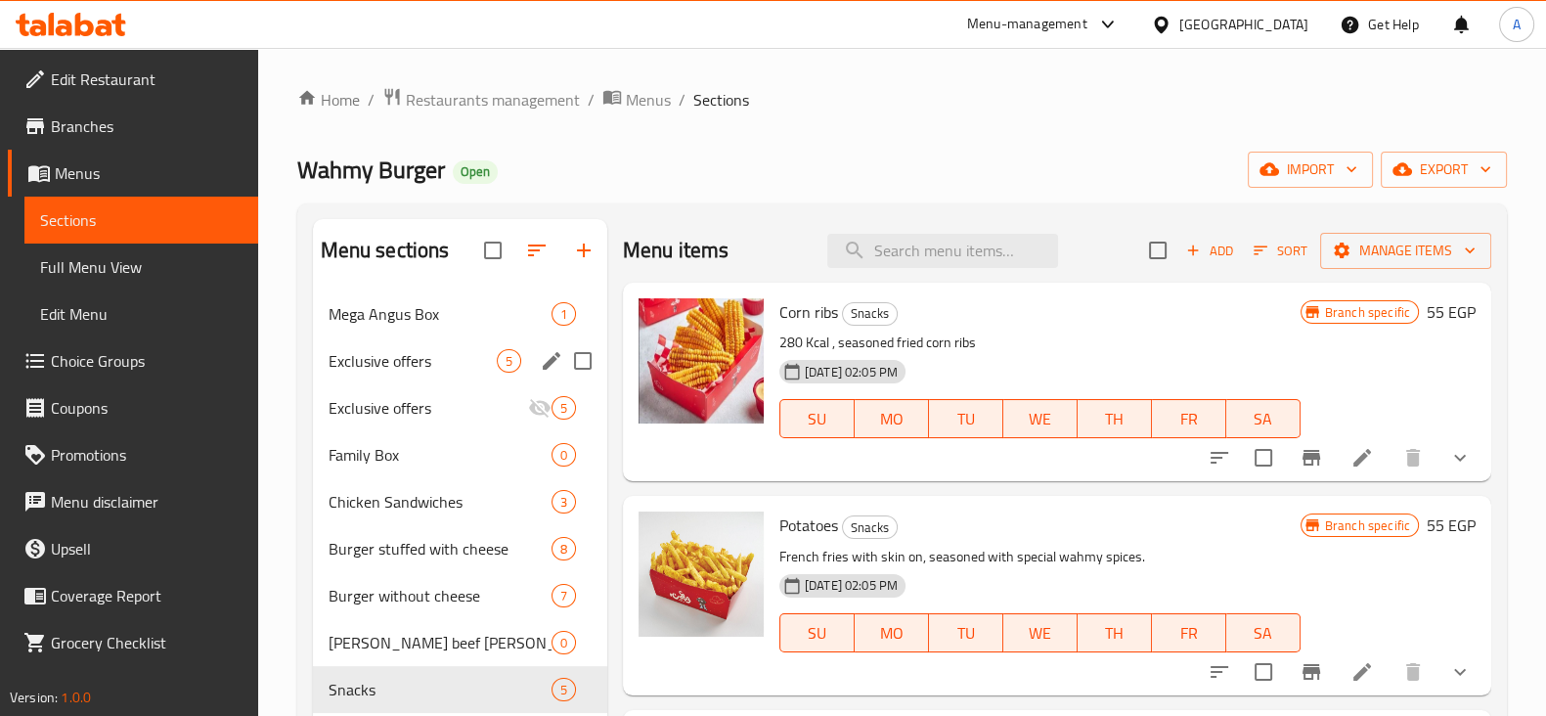
click at [352, 338] on div "Exclusive offers 5" at bounding box center [460, 360] width 294 height 47
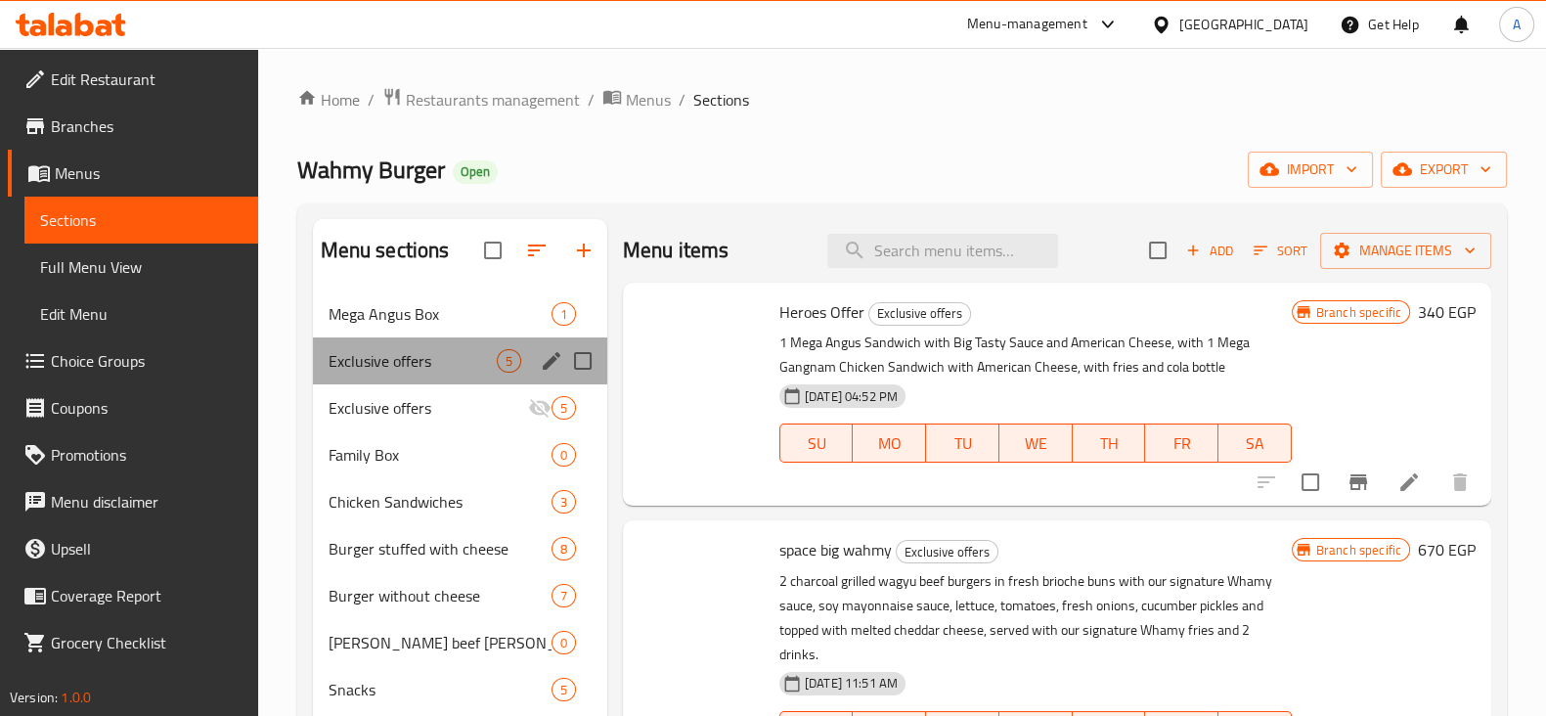
click at [352, 338] on div "Exclusive offers 5" at bounding box center [460, 360] width 294 height 47
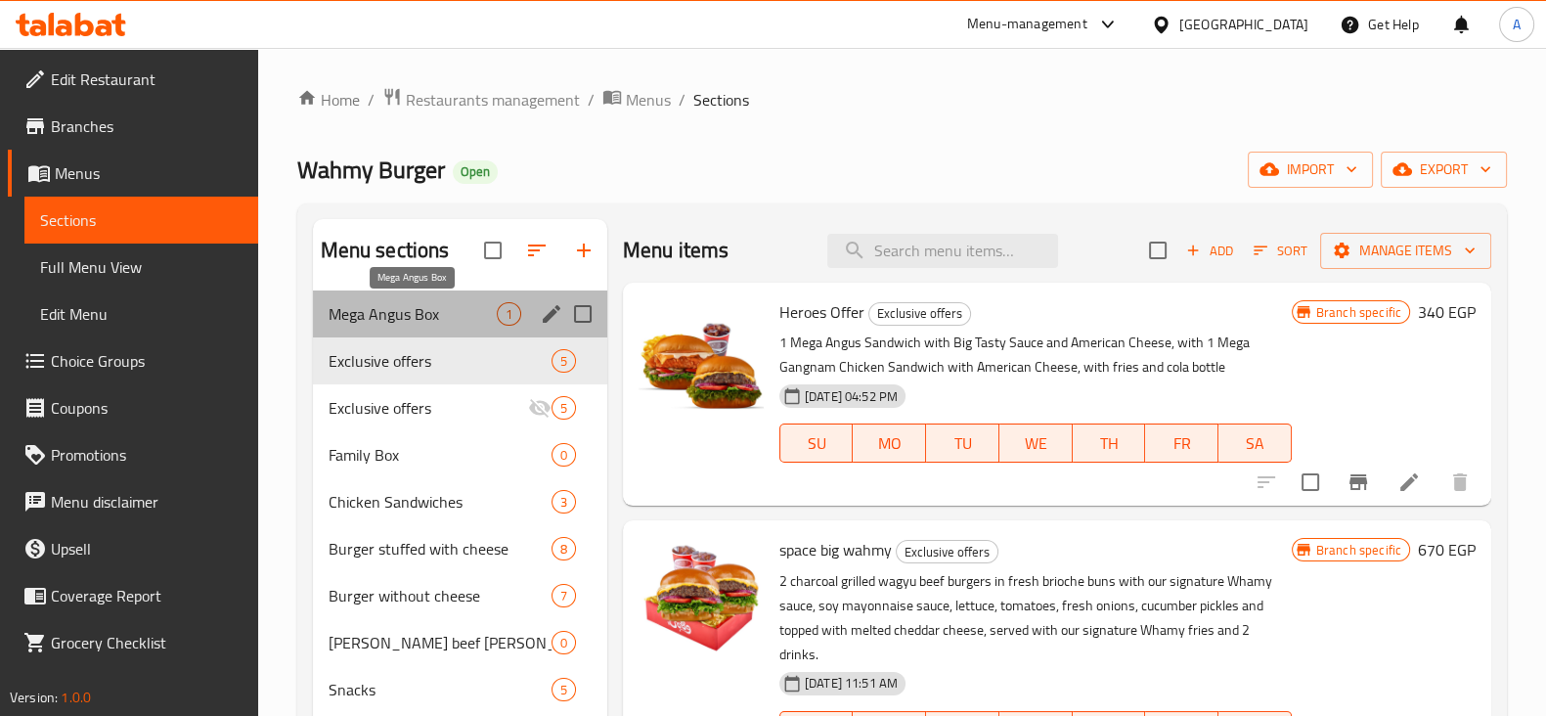
click at [369, 321] on span "Mega Angus Box" at bounding box center [413, 313] width 168 height 23
